Goal: Task Accomplishment & Management: Manage account settings

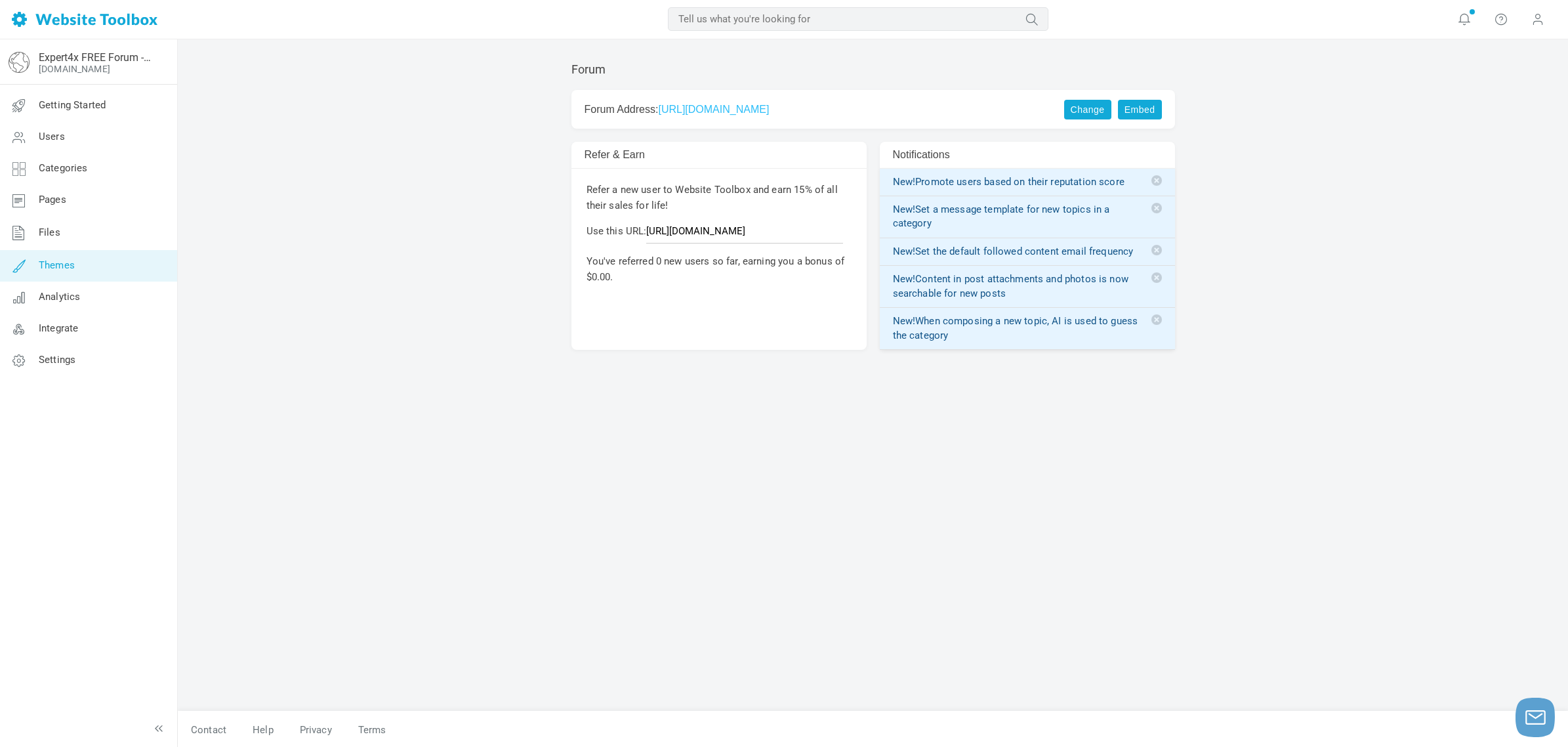
click at [59, 262] on span "Themes" at bounding box center [56, 264] width 36 height 12
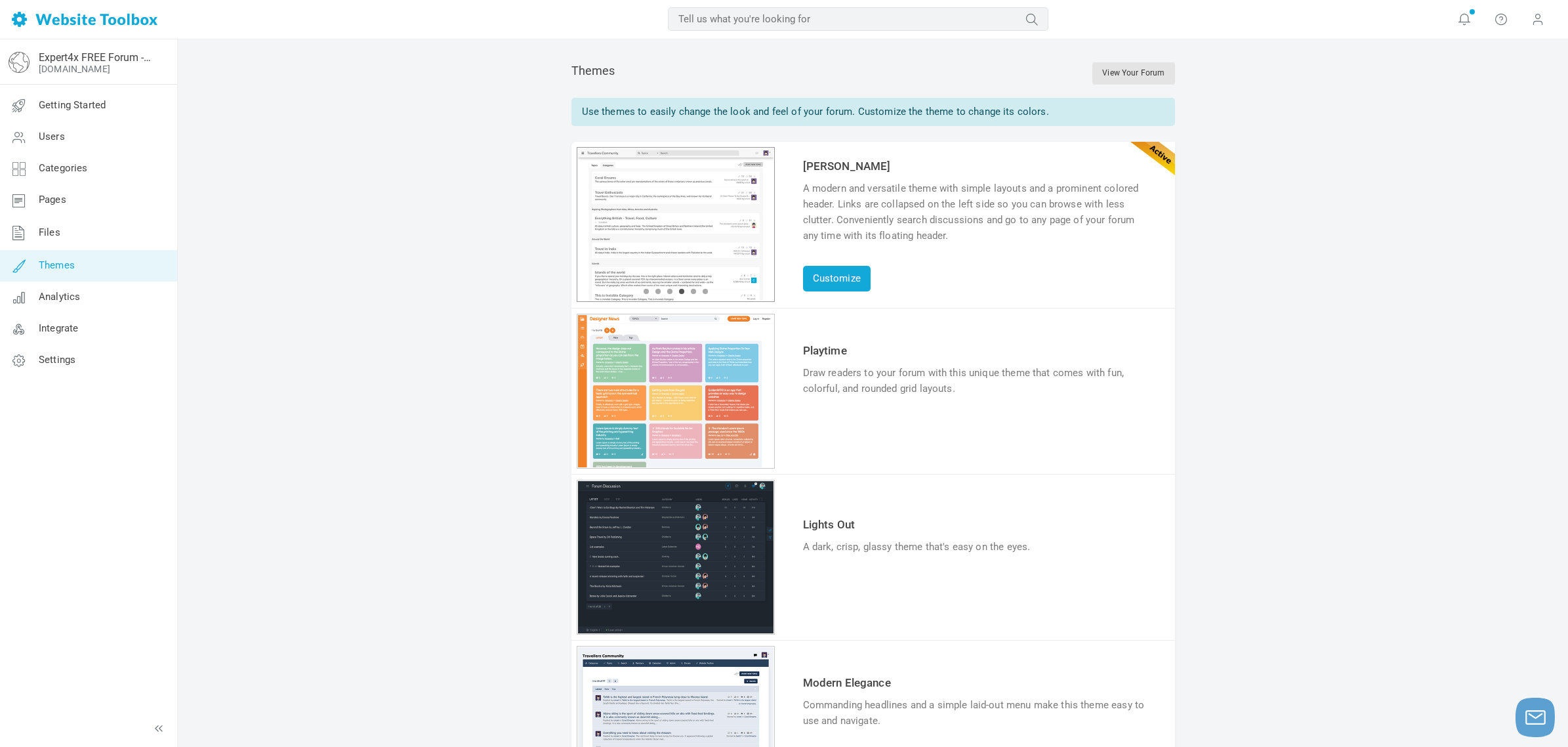
click at [669, 230] on div "1 2 3 4 5 6" at bounding box center [676, 224] width 198 height 155
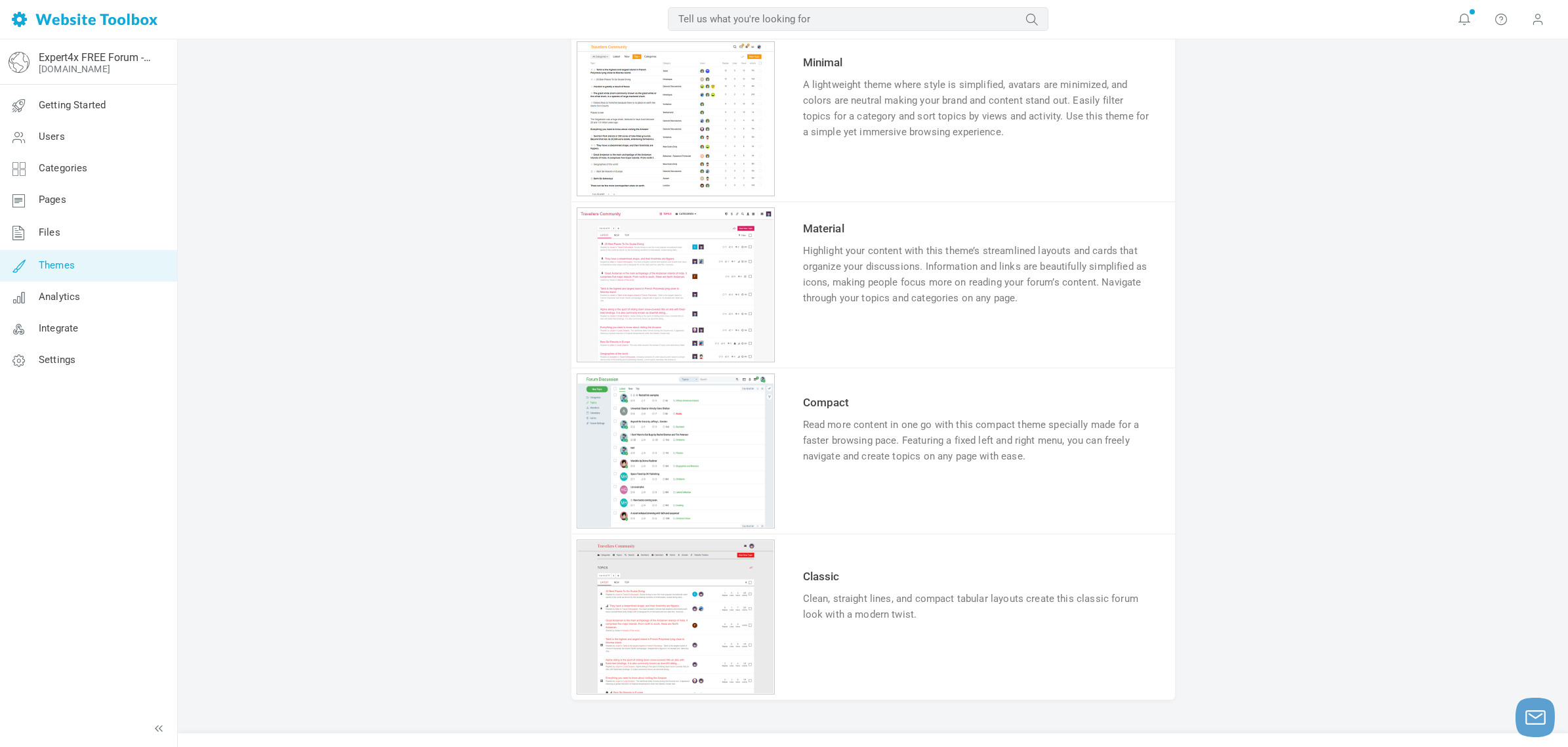
scroll to position [961, 0]
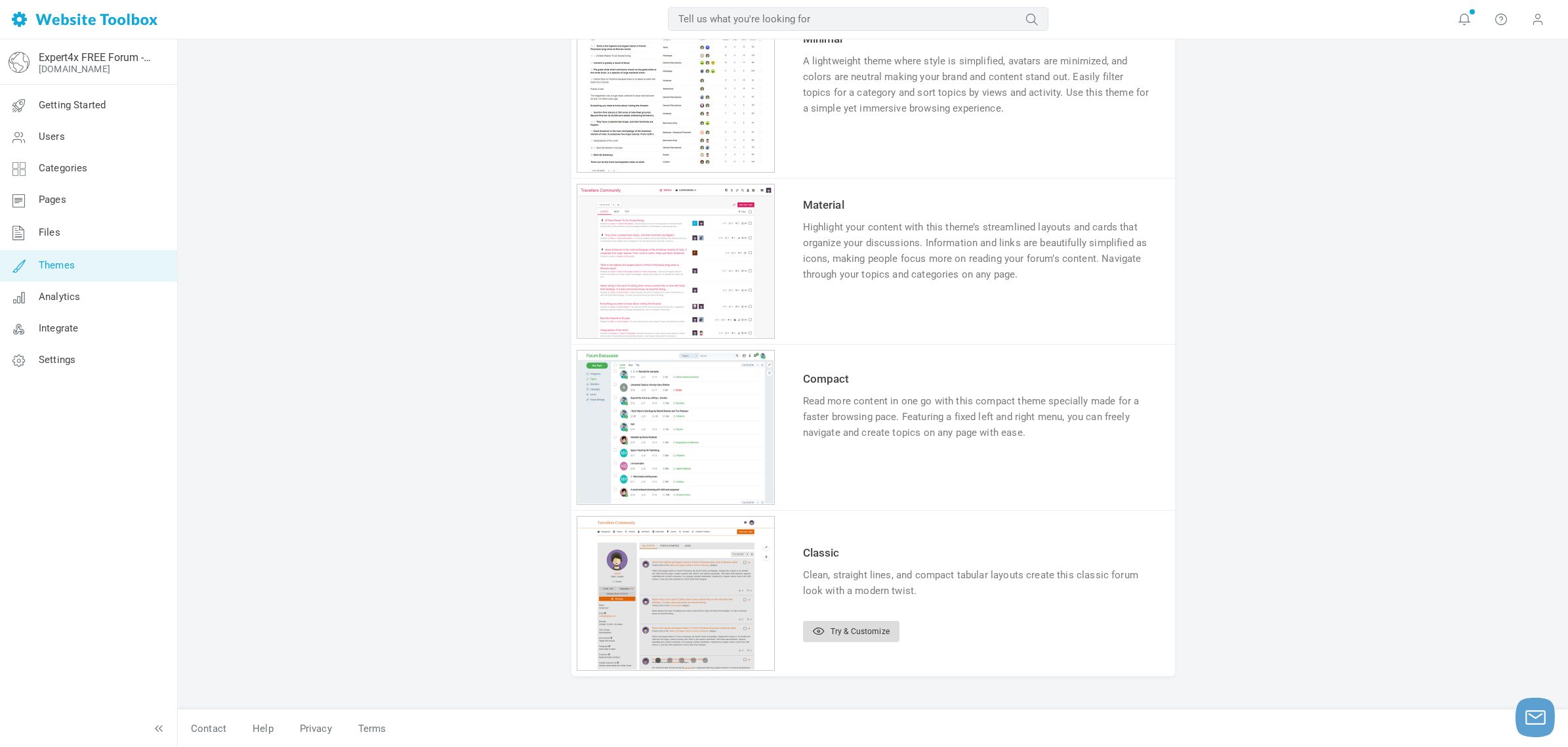
click at [854, 637] on link "Try & Customize" at bounding box center [851, 631] width 96 height 21
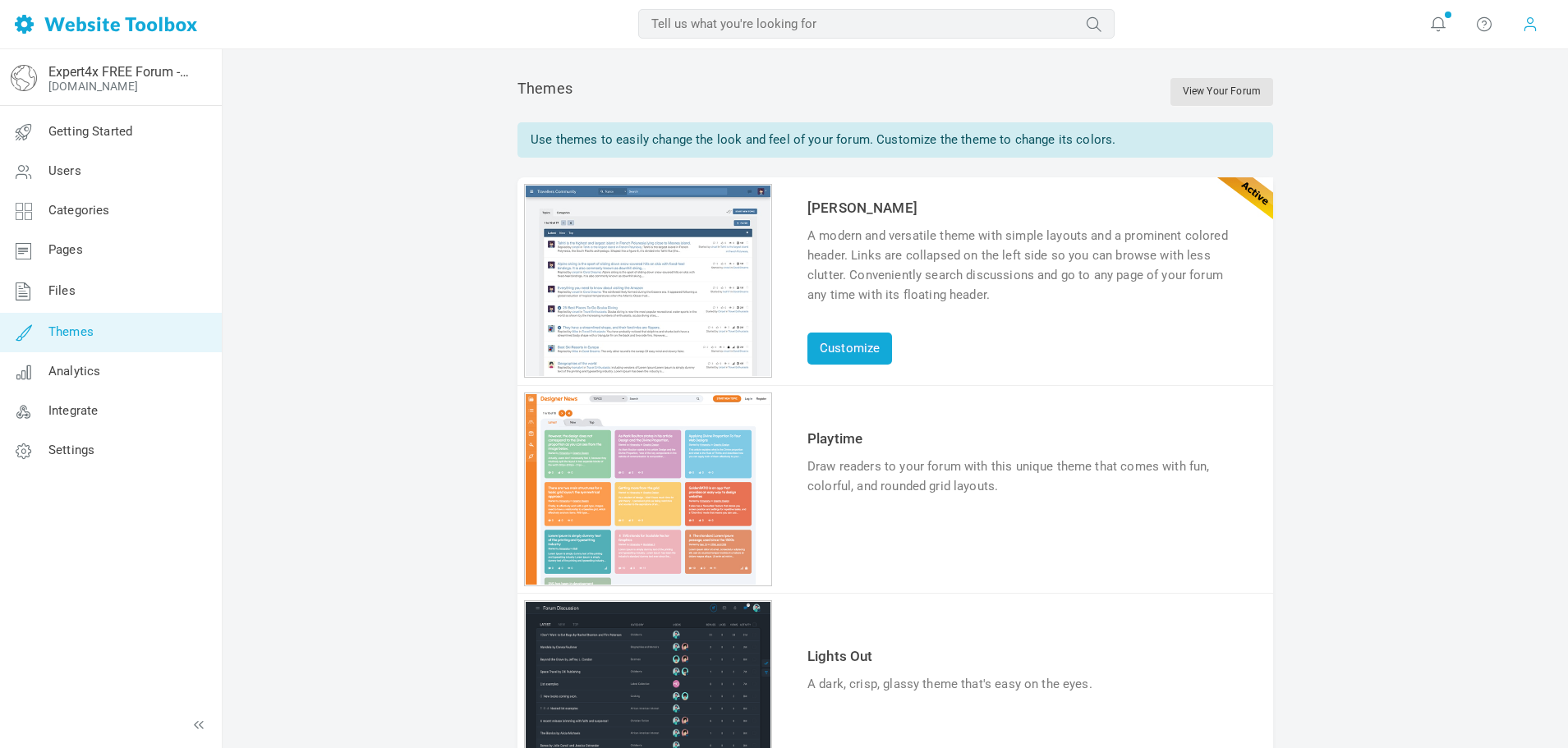
click at [1526, 32] on span at bounding box center [1530, 23] width 16 height 18
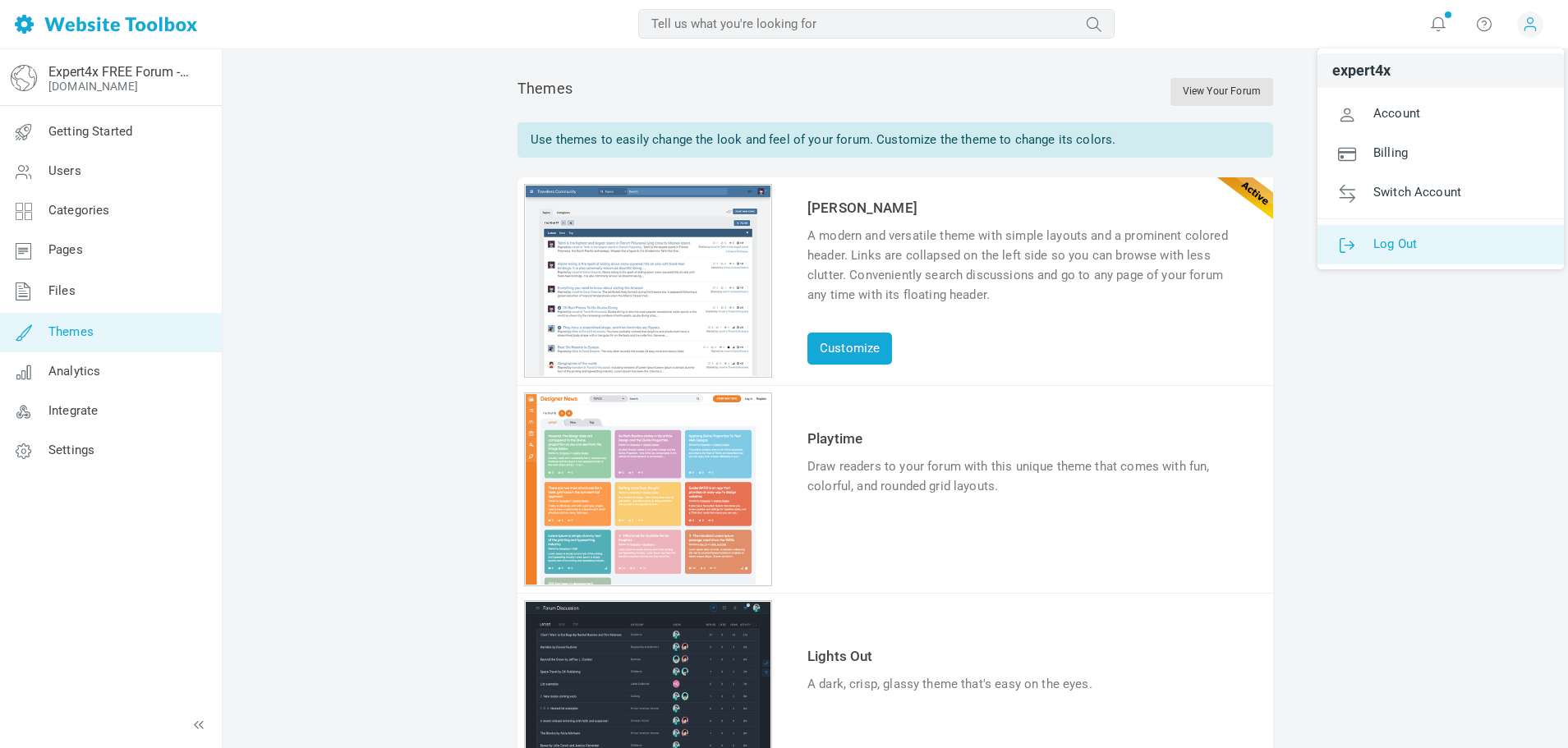
click at [1384, 244] on span "Log Out" at bounding box center [1395, 243] width 43 height 14
